Goal: Download file/media

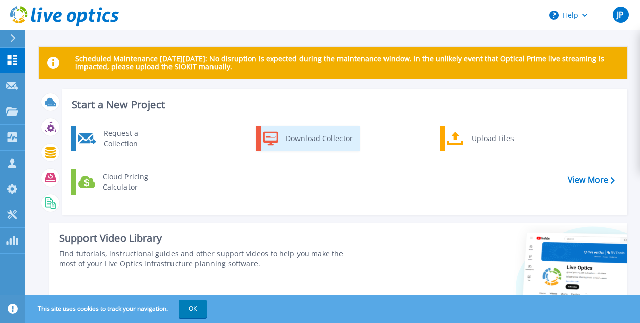
click at [311, 142] on div "Download Collector" at bounding box center [319, 139] width 76 height 20
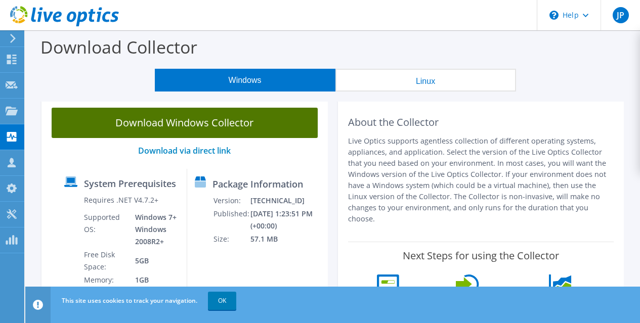
click at [231, 124] on link "Download Windows Collector" at bounding box center [185, 123] width 266 height 30
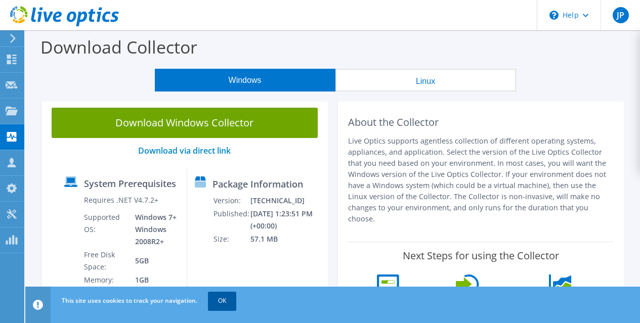
click at [225, 300] on link "OK" at bounding box center [222, 301] width 28 height 18
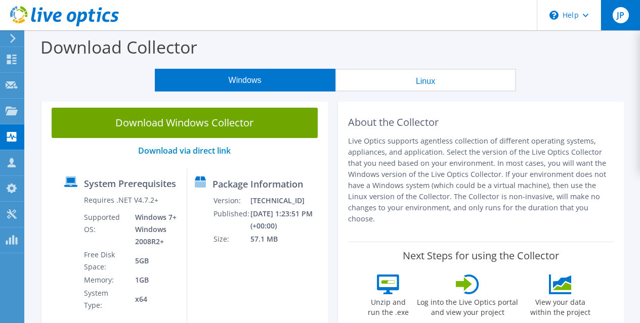
click at [622, 17] on span "JP" at bounding box center [621, 15] width 16 height 16
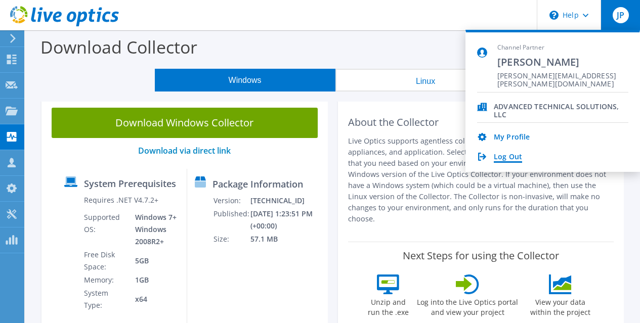
click at [505, 155] on link "Log Out" at bounding box center [508, 158] width 28 height 10
